Goal: Complete application form: Complete application form

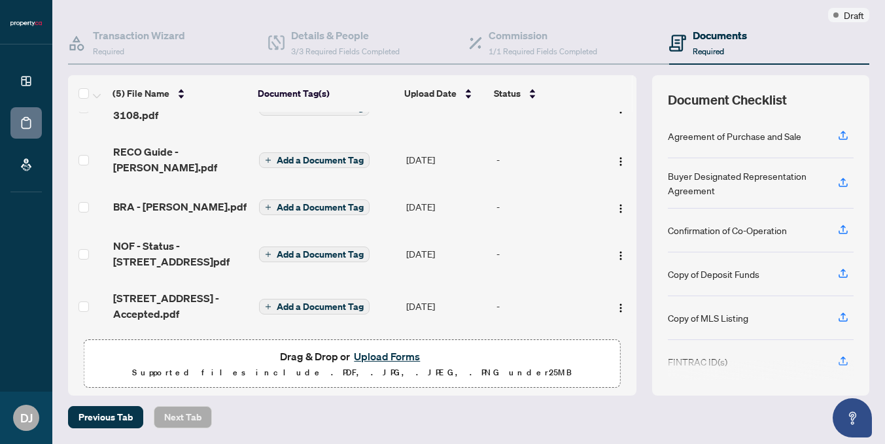
scroll to position [103, 0]
click at [377, 359] on button "Upload Forms" at bounding box center [387, 357] width 74 height 17
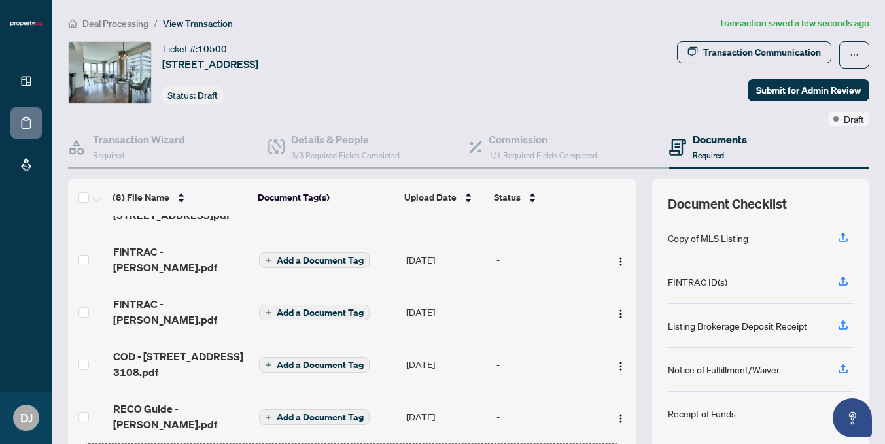
scroll to position [2, 0]
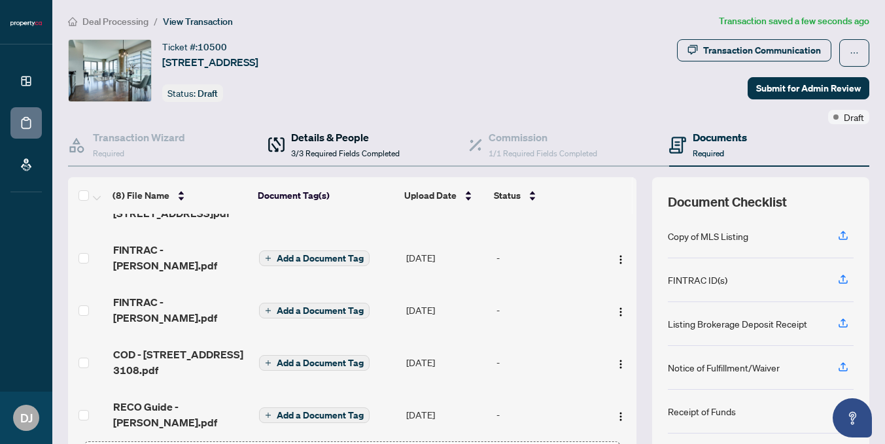
click at [309, 150] on span "3/3 Required Fields Completed" at bounding box center [345, 153] width 109 height 10
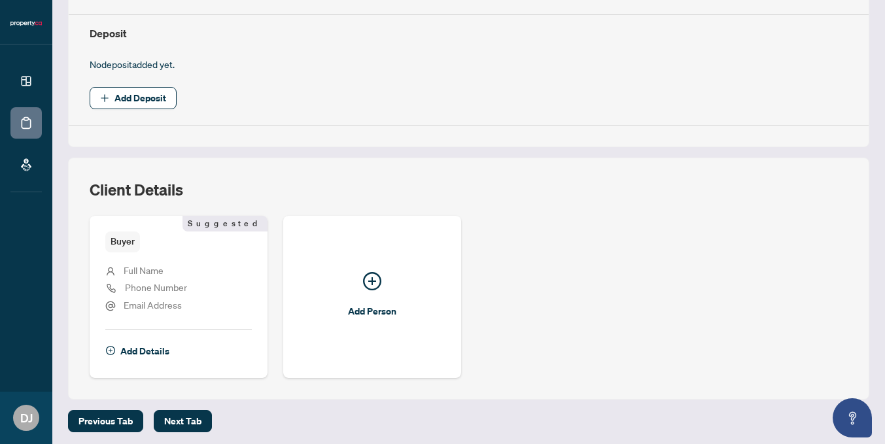
click at [162, 264] on span "Full Name" at bounding box center [144, 270] width 40 height 12
click at [148, 335] on div "Add Details" at bounding box center [178, 345] width 146 height 33
click at [147, 349] on span "Add Details" at bounding box center [144, 351] width 49 height 21
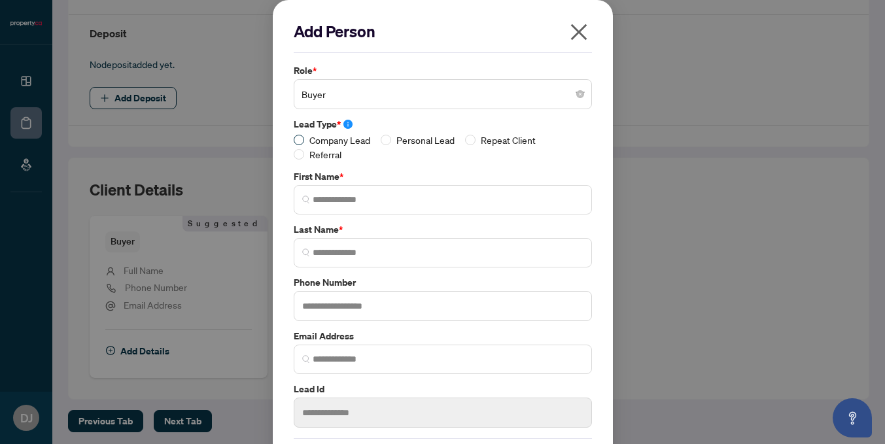
click at [306, 141] on span "Company Lead" at bounding box center [339, 140] width 71 height 14
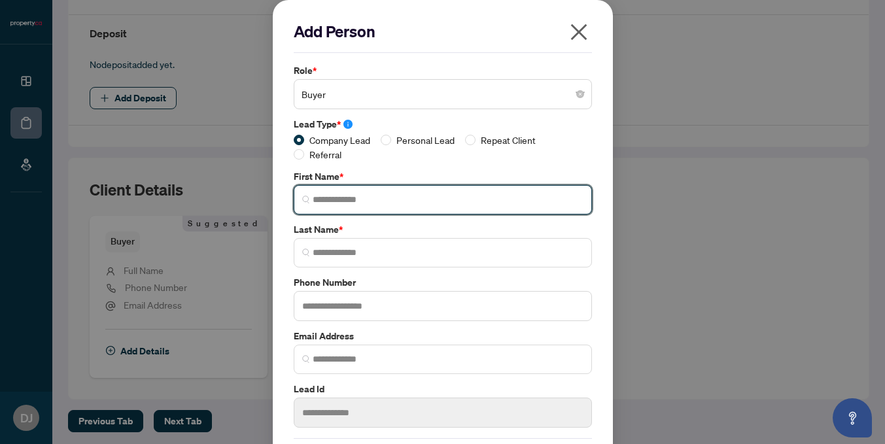
click at [334, 202] on input "search" at bounding box center [448, 200] width 271 height 14
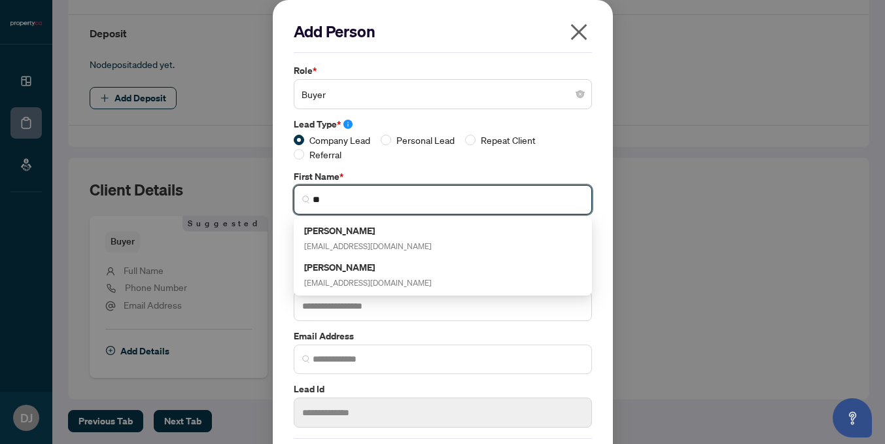
type input "*"
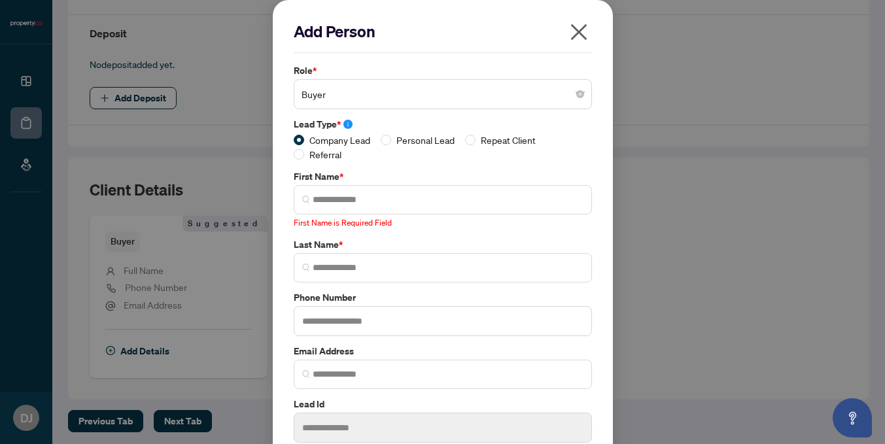
click at [303, 135] on span at bounding box center [299, 140] width 10 height 10
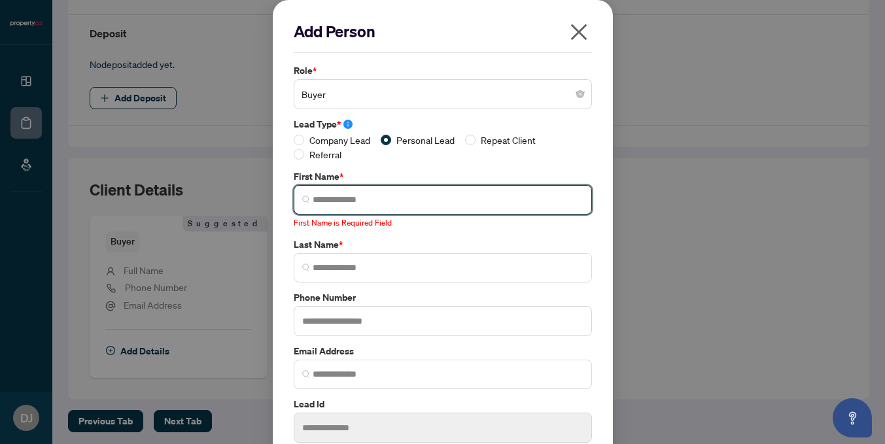
click at [322, 196] on input "search" at bounding box center [448, 200] width 271 height 14
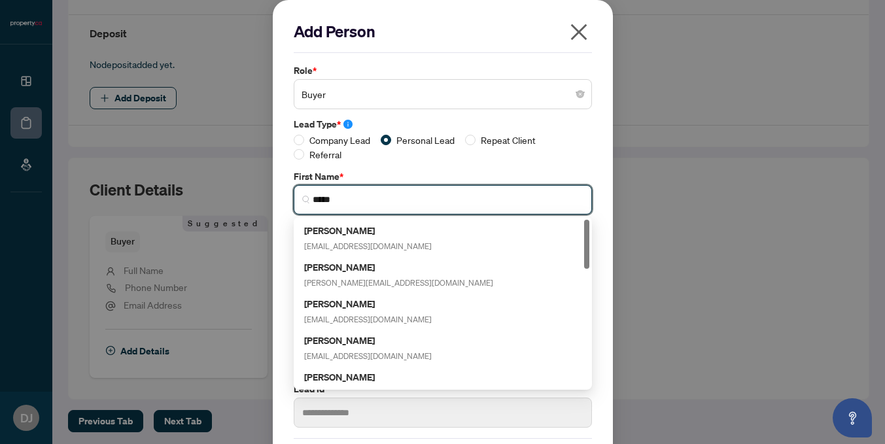
type input "*****"
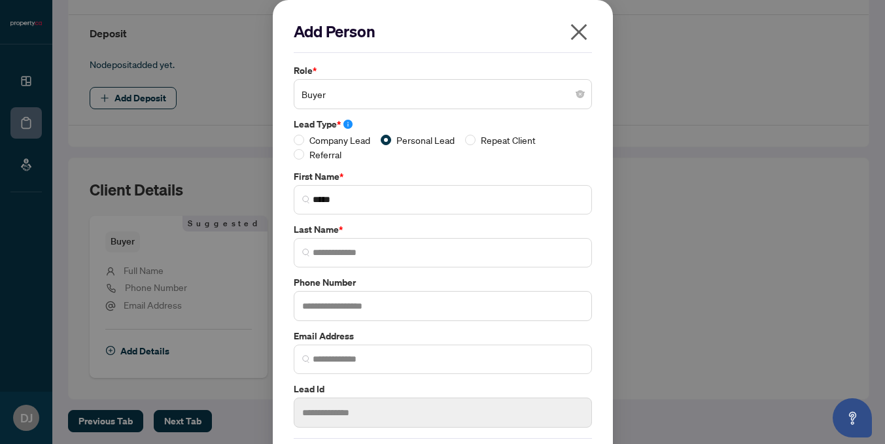
click at [370, 172] on label "First Name *" at bounding box center [443, 176] width 298 height 14
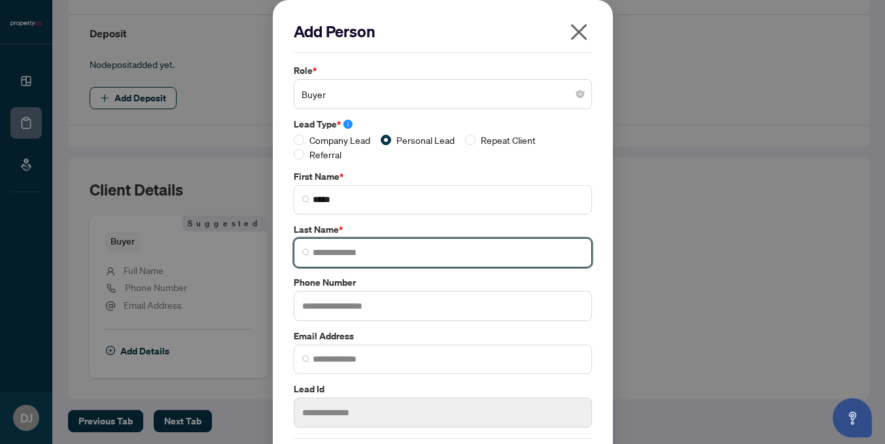
click at [349, 248] on input "search" at bounding box center [448, 253] width 271 height 14
type input "*"
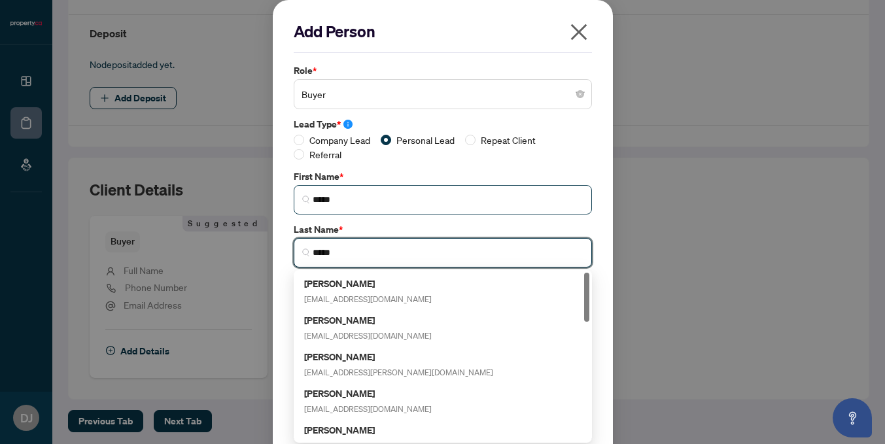
type input "*****"
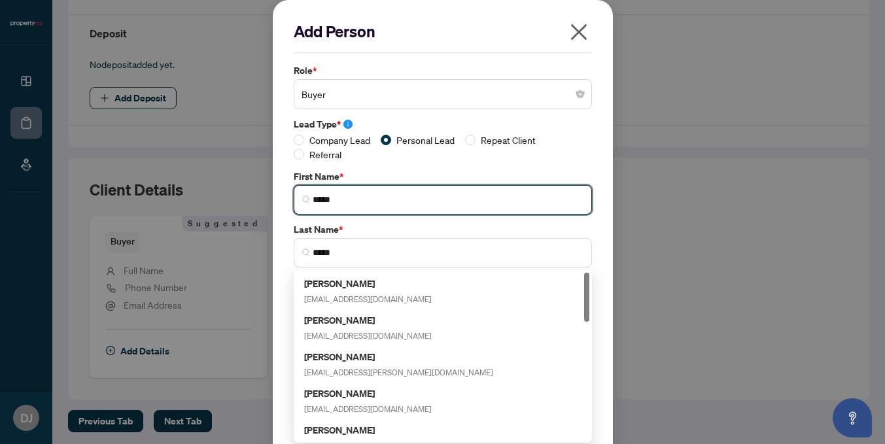
click at [426, 198] on input "*****" at bounding box center [448, 200] width 271 height 14
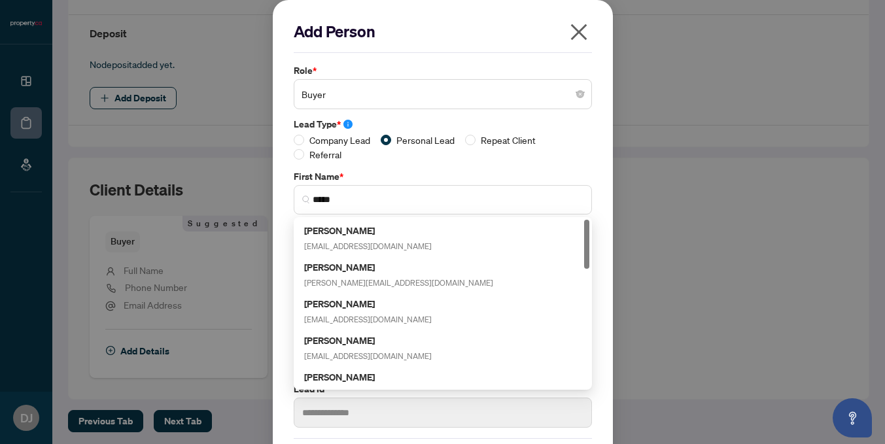
click at [394, 170] on label "First Name *" at bounding box center [443, 176] width 298 height 14
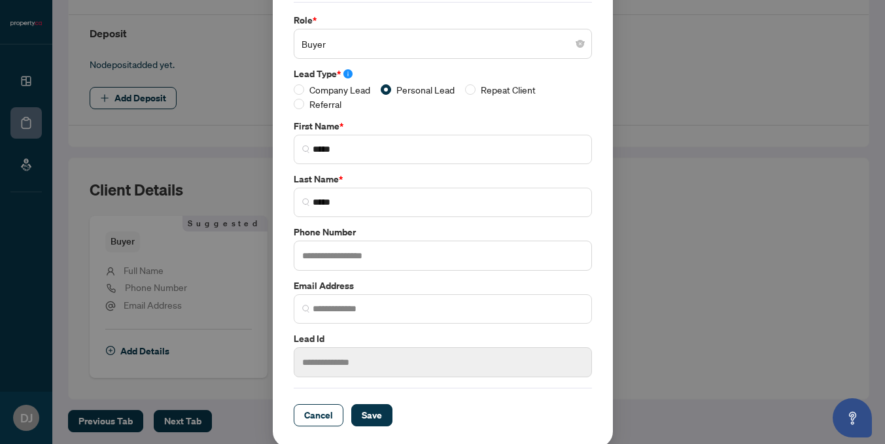
scroll to position [49, 0]
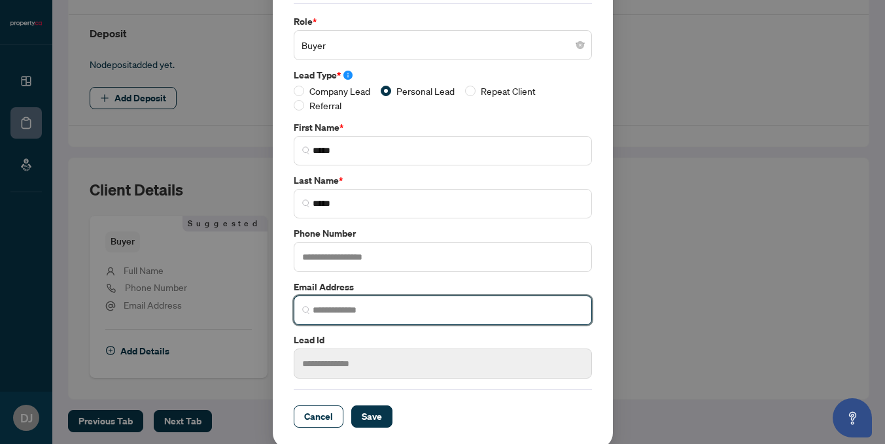
click at [402, 304] on input "search" at bounding box center [448, 310] width 271 height 14
paste input "**********"
type input "**********"
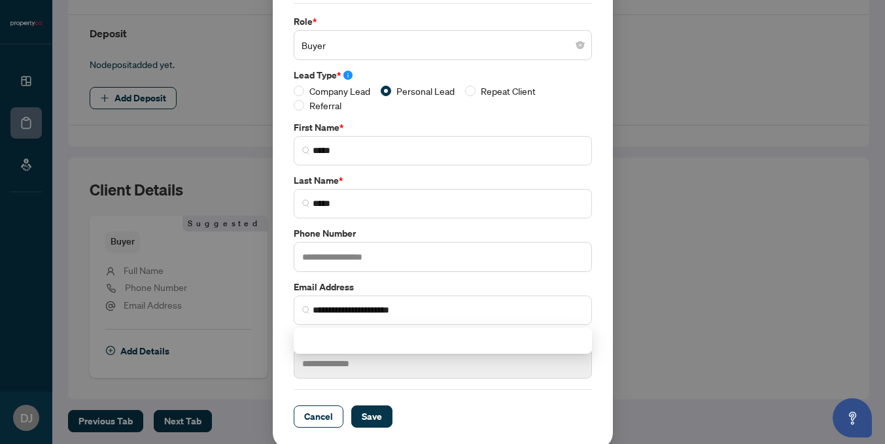
click at [445, 280] on label "Email Address" at bounding box center [443, 287] width 298 height 14
click at [381, 412] on button "Save" at bounding box center [371, 416] width 41 height 22
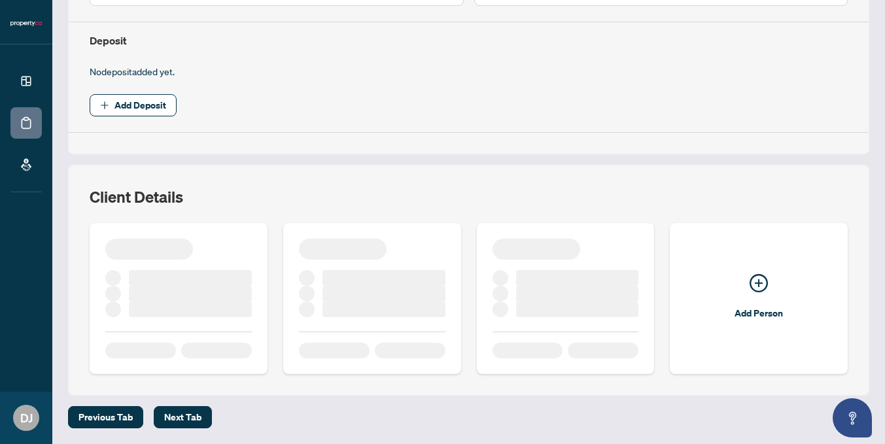
scroll to position [458, 0]
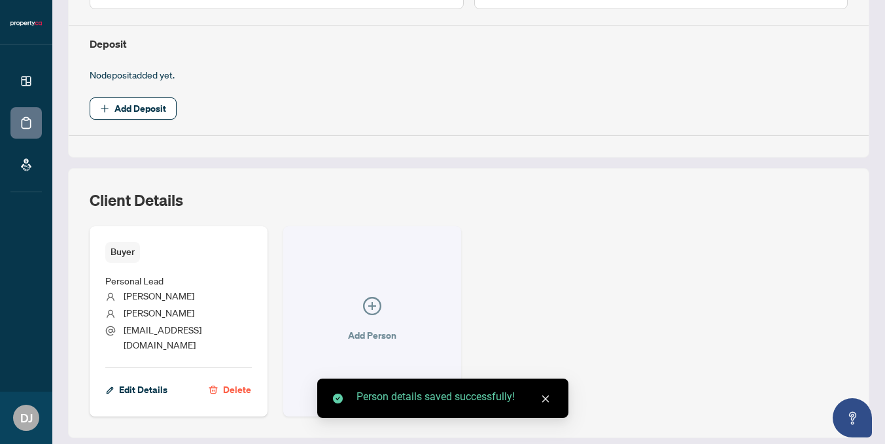
click at [362, 325] on span "Add Person" at bounding box center [372, 335] width 48 height 21
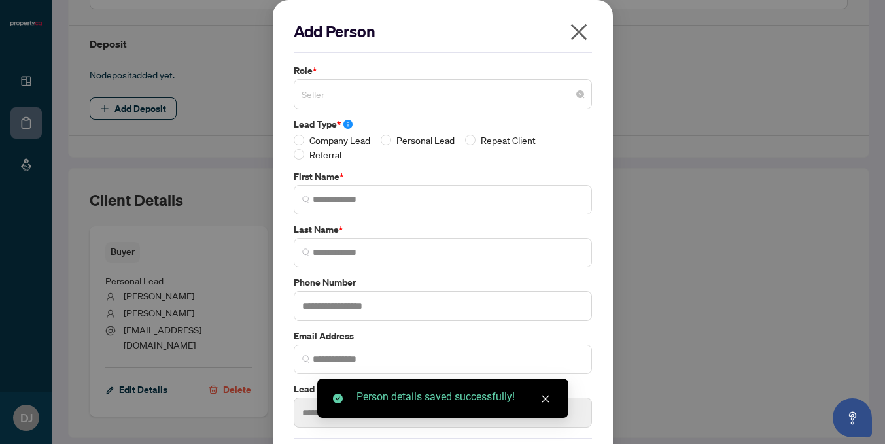
click at [396, 92] on span "Seller" at bounding box center [442, 94] width 283 height 25
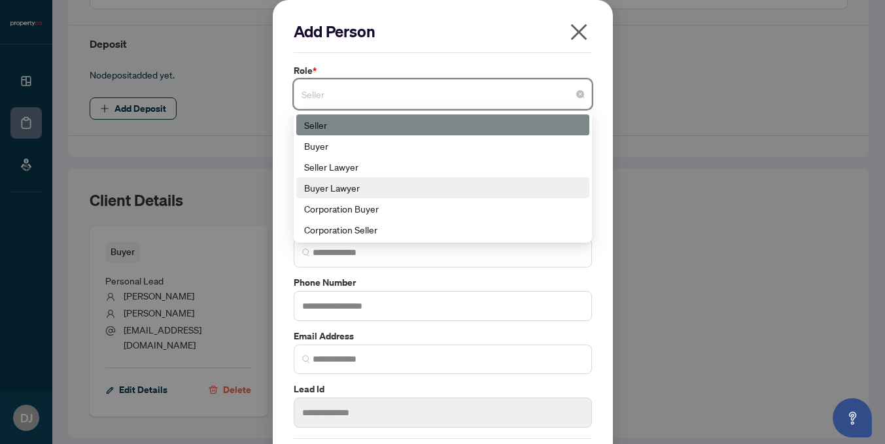
scroll to position [0, 0]
click at [583, 31] on icon "close" at bounding box center [578, 32] width 21 height 21
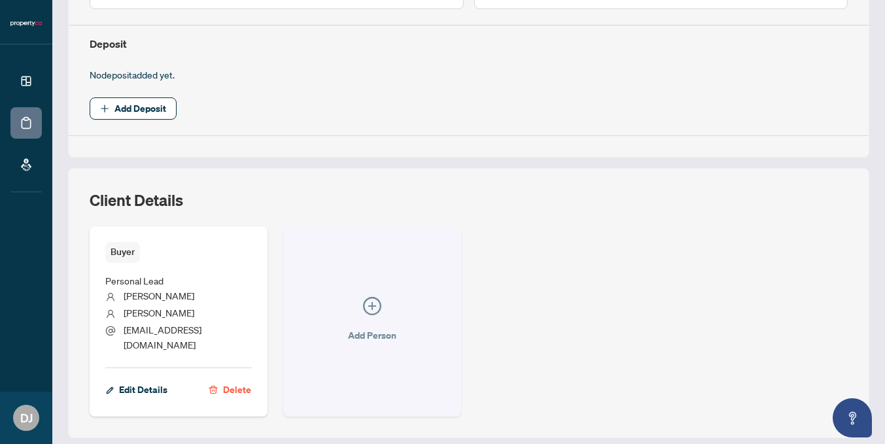
click at [371, 297] on icon "plus-circle" at bounding box center [372, 306] width 18 height 18
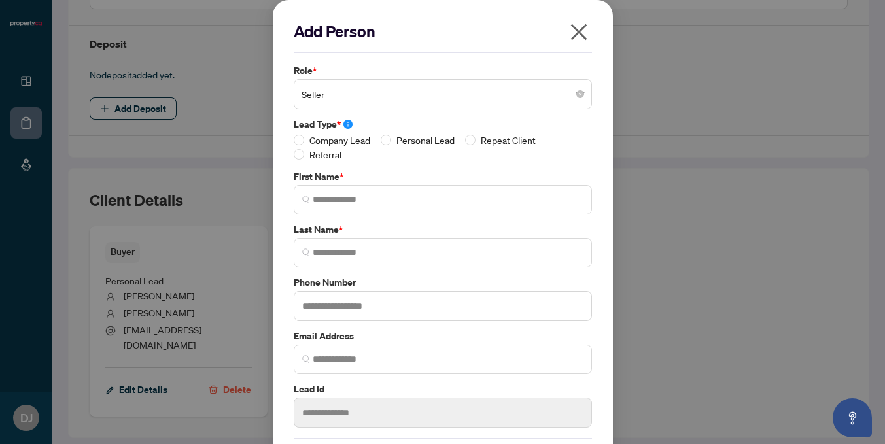
click at [574, 34] on icon "close" at bounding box center [578, 32] width 21 height 21
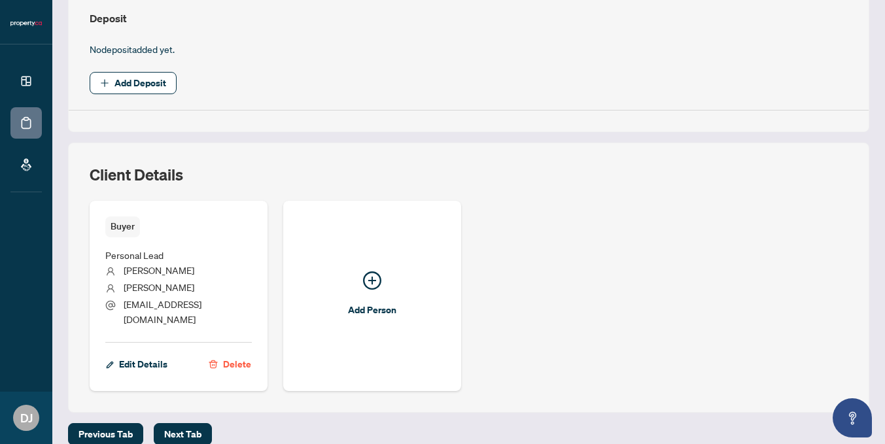
scroll to position [483, 0]
click at [222, 354] on button "Delete" at bounding box center [230, 365] width 44 height 22
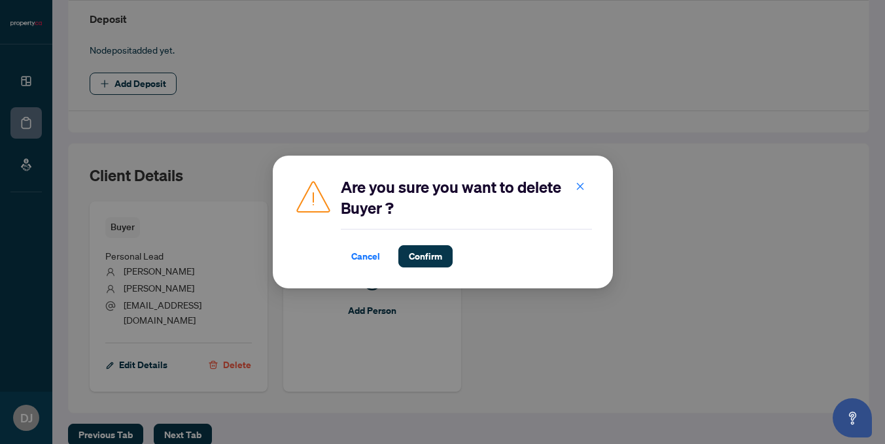
click at [163, 329] on div "Are you sure you want to delete Buyer ? Cancel Confirm Cancel OK" at bounding box center [442, 222] width 885 height 444
click at [573, 188] on button "button" at bounding box center [580, 186] width 26 height 22
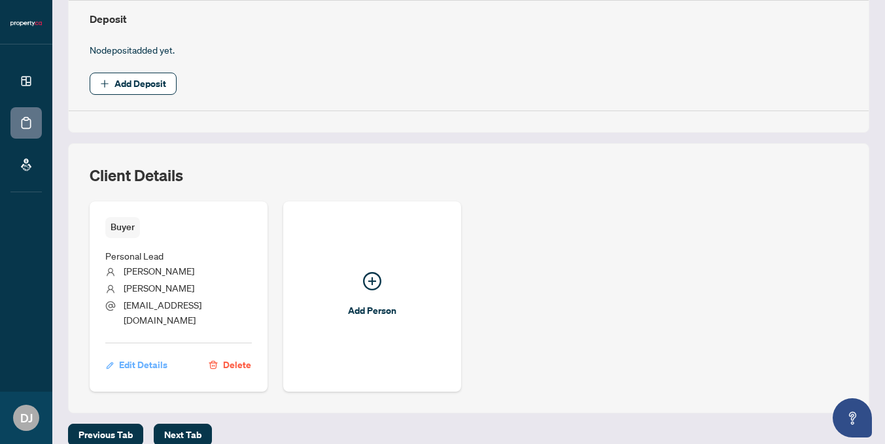
click at [151, 354] on span "Edit Details" at bounding box center [143, 364] width 48 height 21
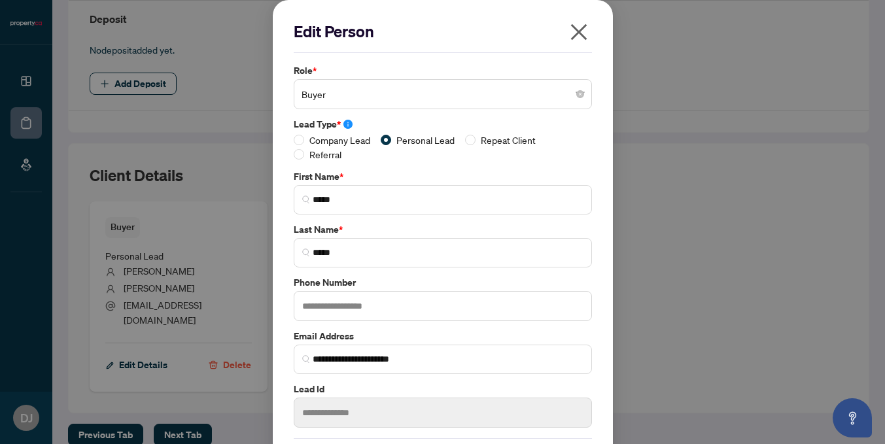
scroll to position [0, 0]
click at [585, 26] on icon "close" at bounding box center [578, 32] width 16 height 16
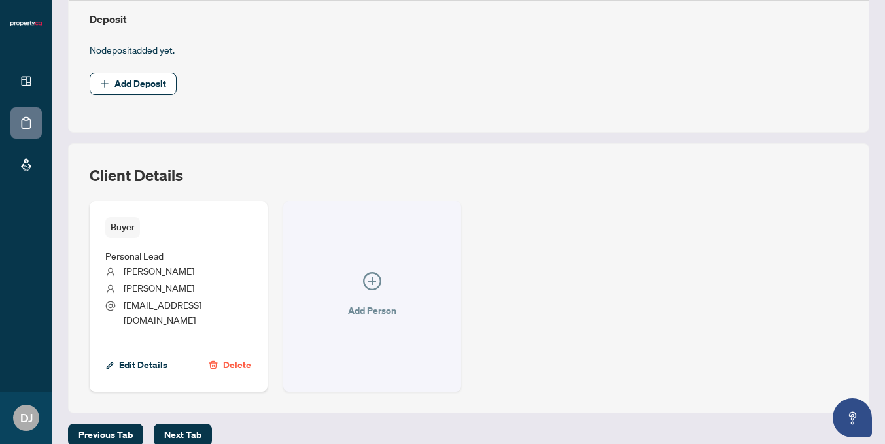
scroll to position [413, 0]
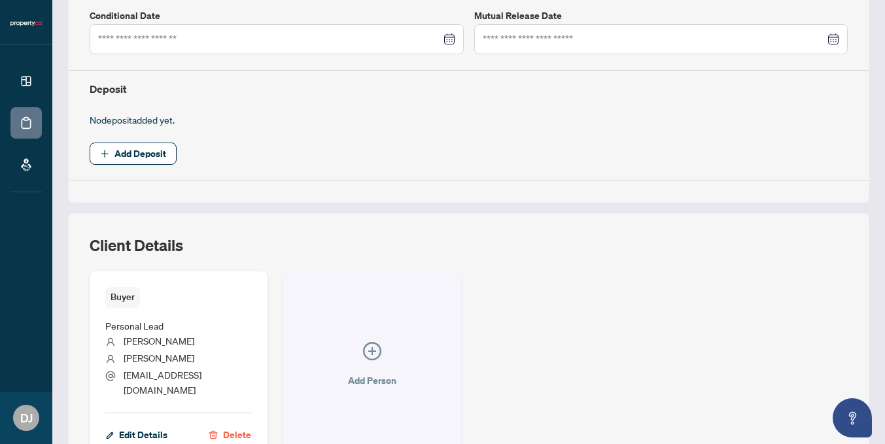
click at [375, 354] on span "button" at bounding box center [372, 354] width 18 height 24
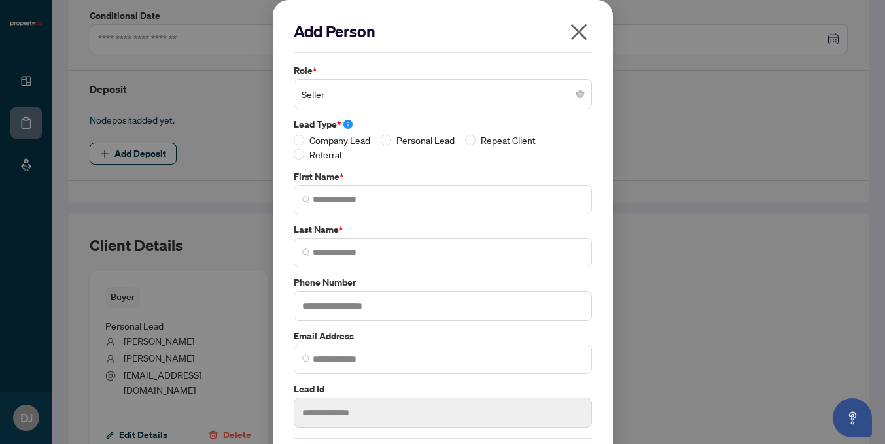
click at [381, 88] on span "Seller" at bounding box center [442, 94] width 283 height 25
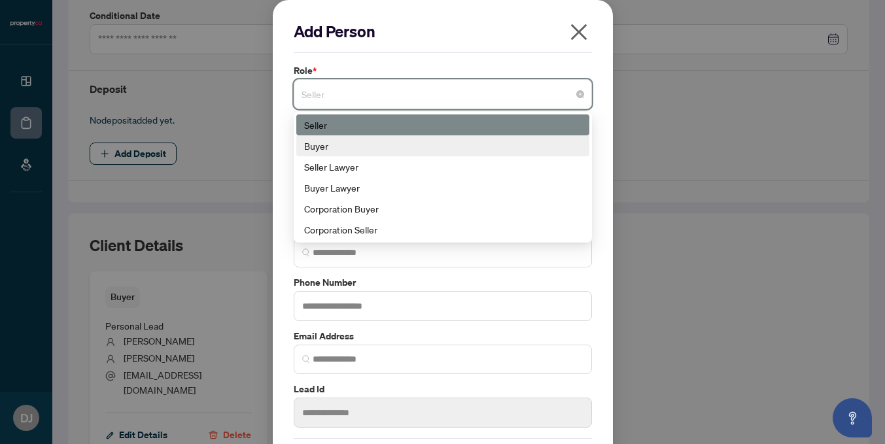
click at [386, 148] on div "Buyer" at bounding box center [442, 146] width 277 height 14
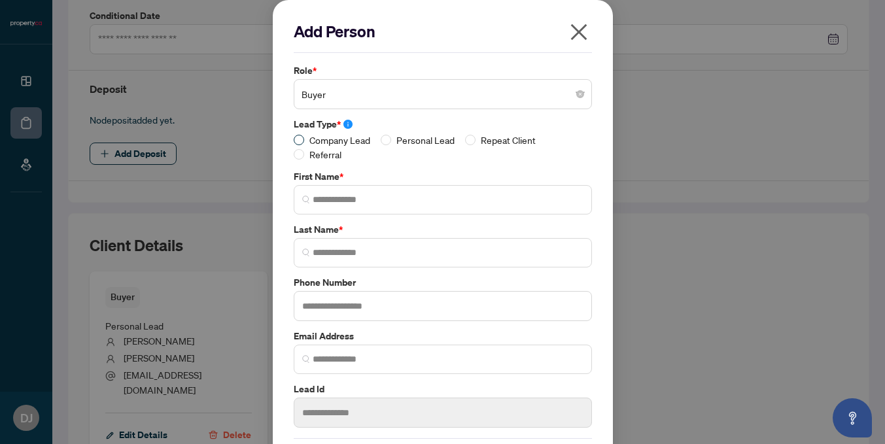
click at [351, 136] on span "Company Lead" at bounding box center [339, 140] width 71 height 14
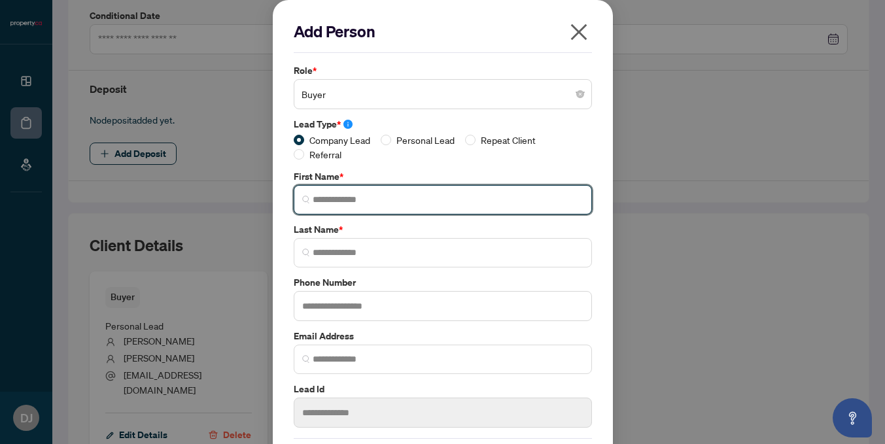
click at [345, 202] on input "search" at bounding box center [448, 200] width 271 height 14
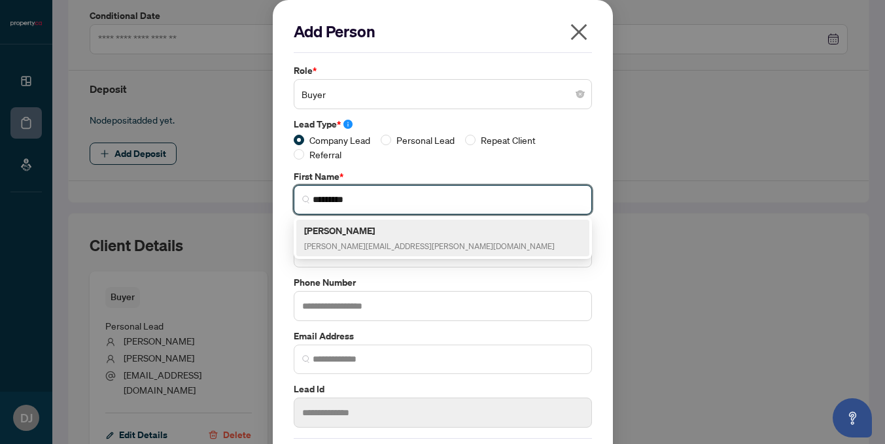
click at [369, 244] on span "[PERSON_NAME][EMAIL_ADDRESS][PERSON_NAME][DOMAIN_NAME]" at bounding box center [429, 246] width 250 height 10
type input "***"
type input "*****"
type input "**********"
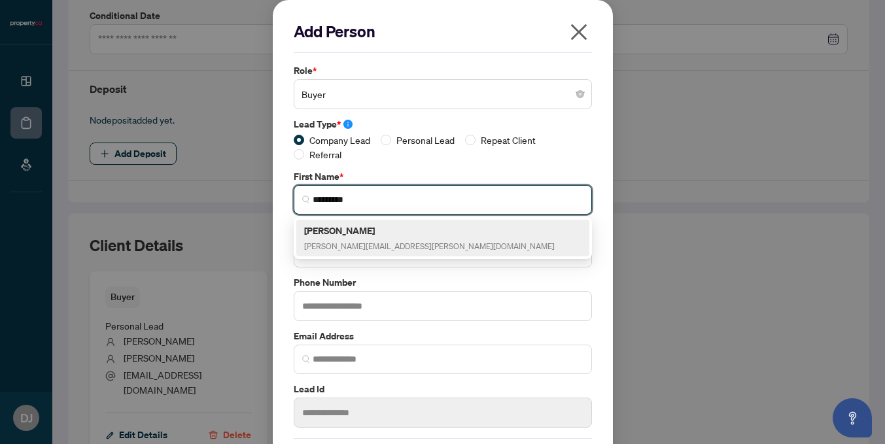
type input "*****"
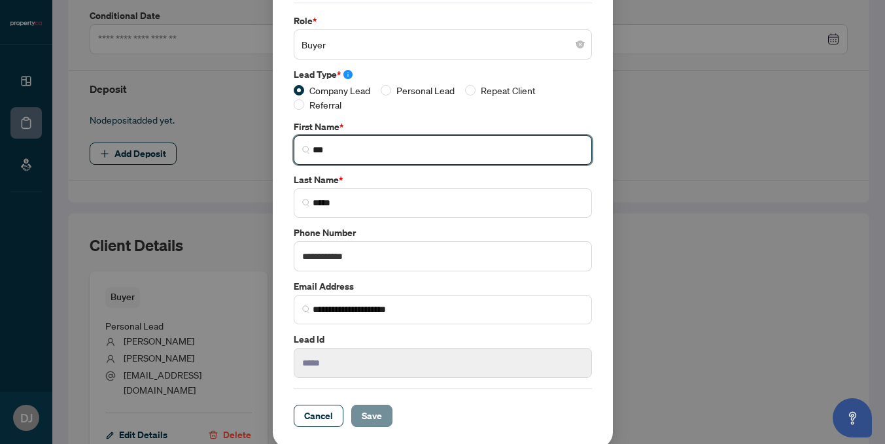
scroll to position [49, 0]
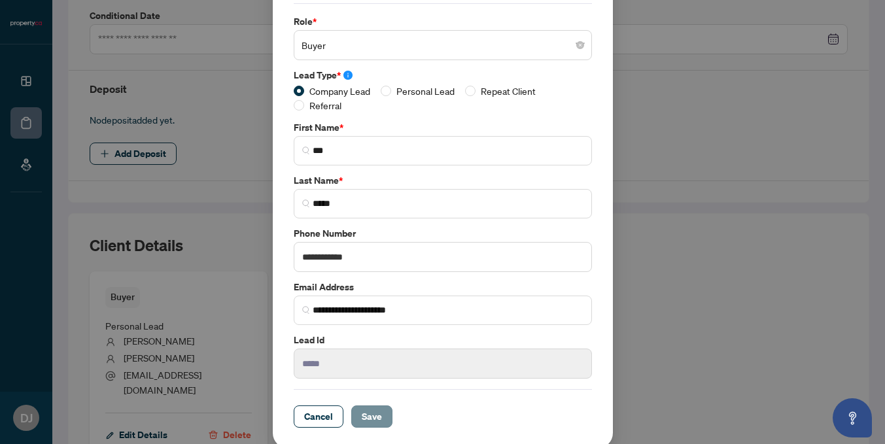
click at [371, 406] on span "Save" at bounding box center [372, 416] width 20 height 21
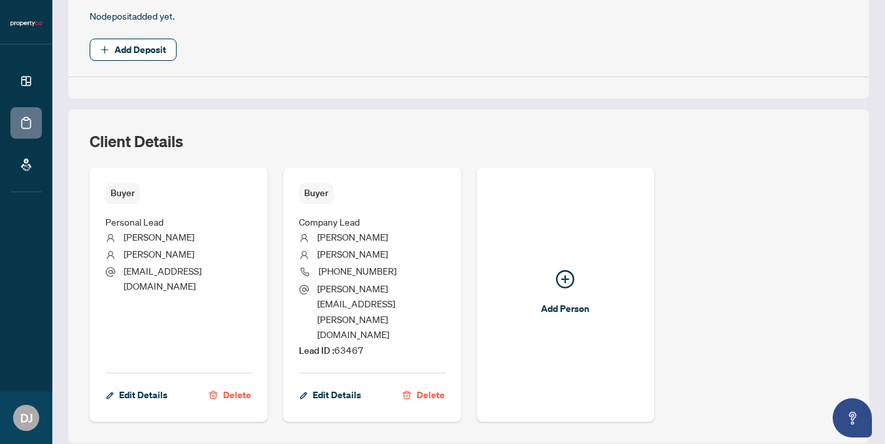
scroll to position [516, 0]
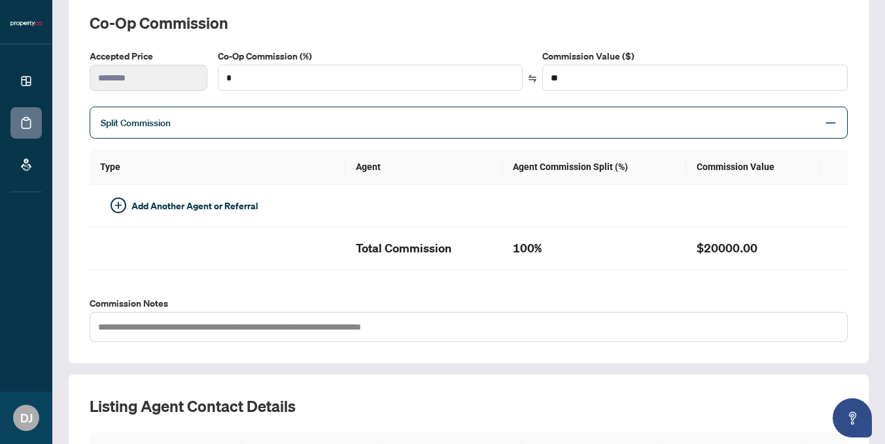
type input "***"
type input "*******"
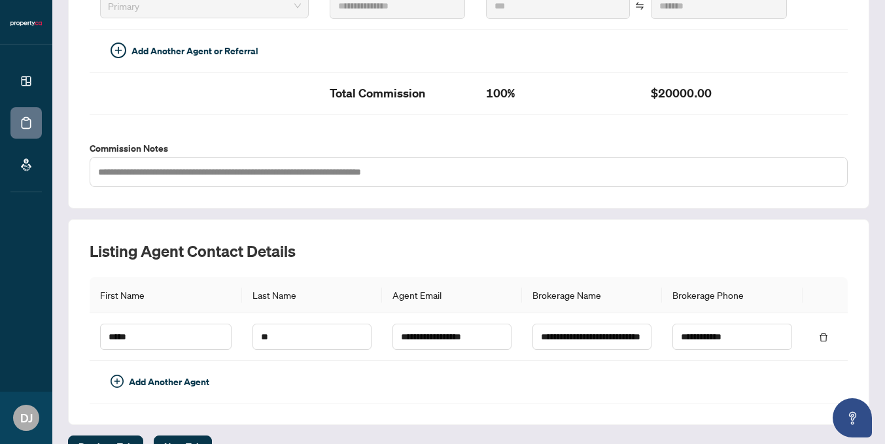
scroll to position [415, 0]
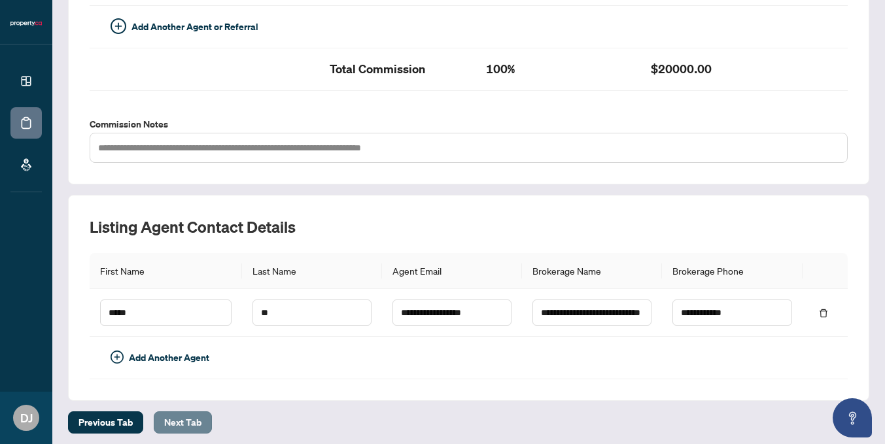
click at [185, 415] on span "Next Tab" at bounding box center [182, 422] width 37 height 21
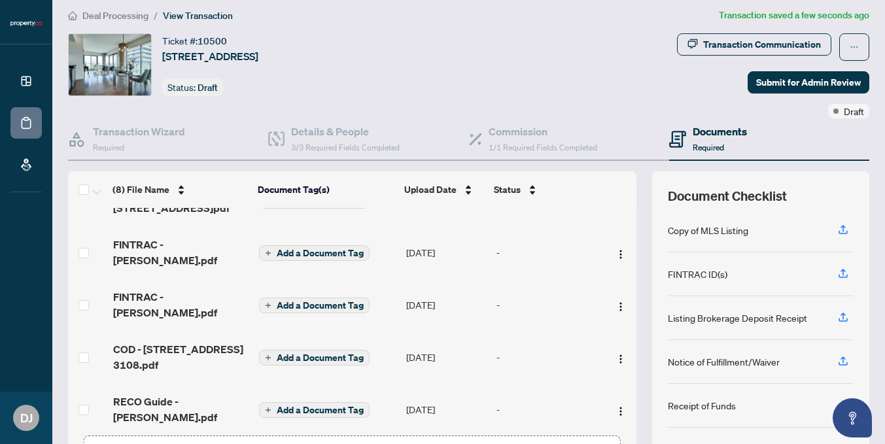
scroll to position [83, 0]
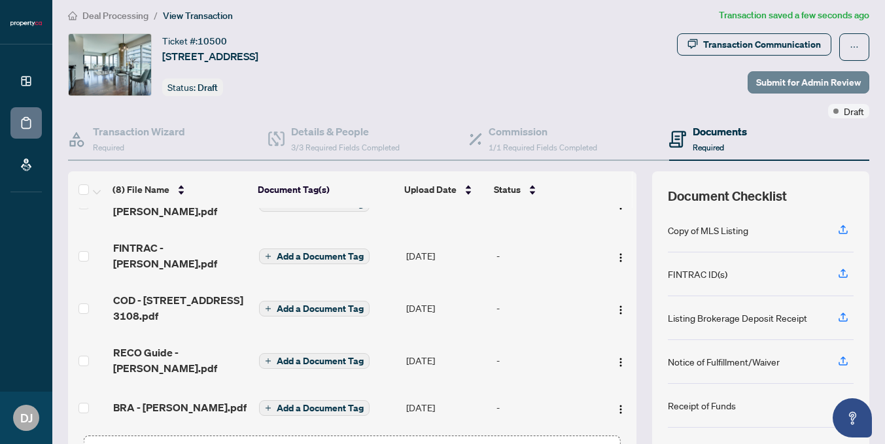
click at [778, 78] on span "Submit for Admin Review" at bounding box center [808, 82] width 105 height 21
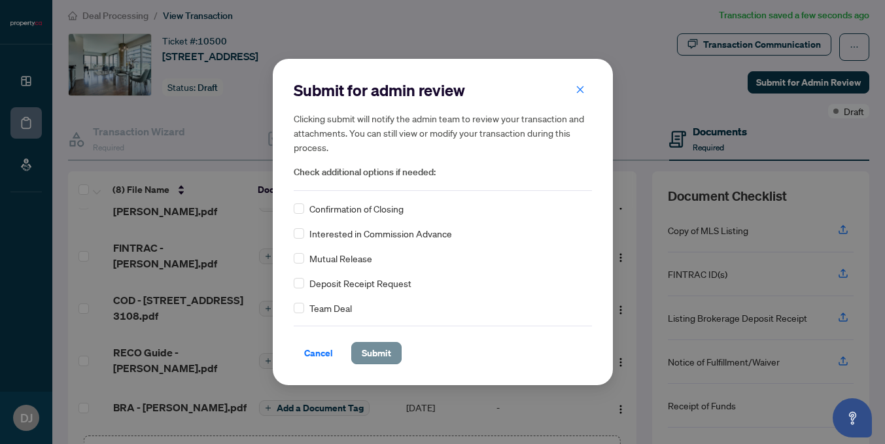
click at [382, 358] on span "Submit" at bounding box center [376, 353] width 29 height 21
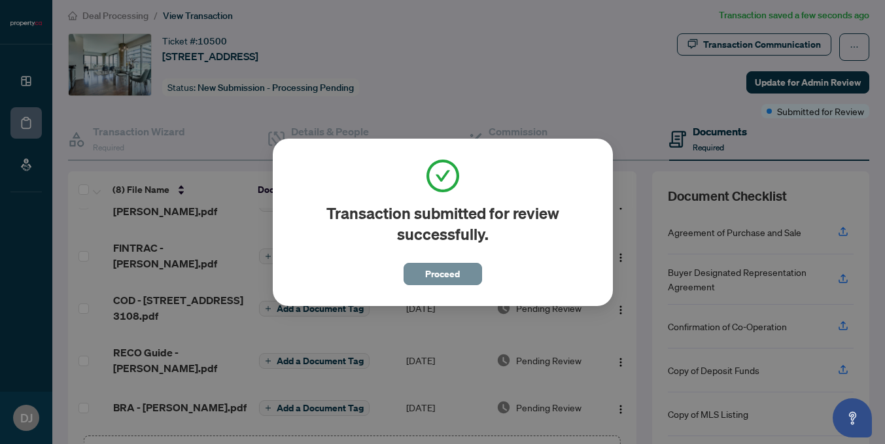
click at [439, 271] on span "Proceed" at bounding box center [442, 274] width 35 height 21
